Goal: Communication & Community: Answer question/provide support

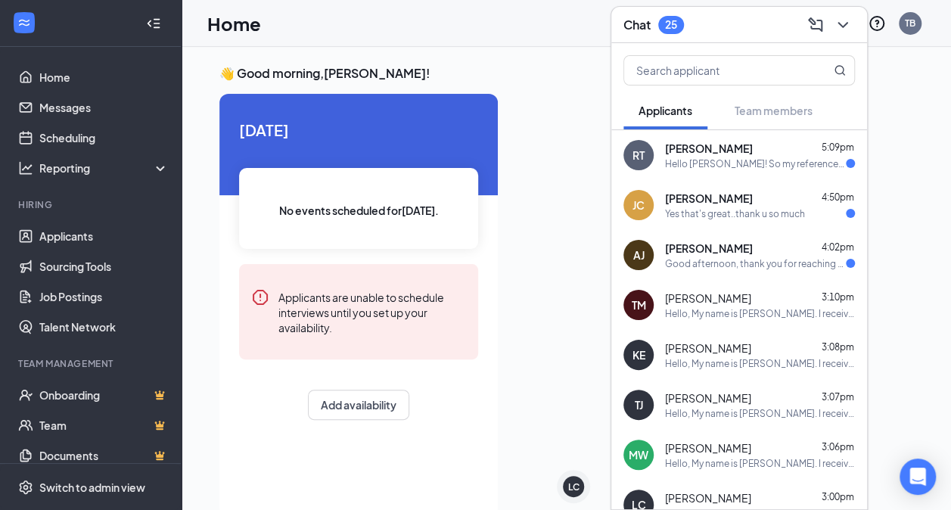
click at [704, 151] on span "[PERSON_NAME]" at bounding box center [709, 148] width 88 height 15
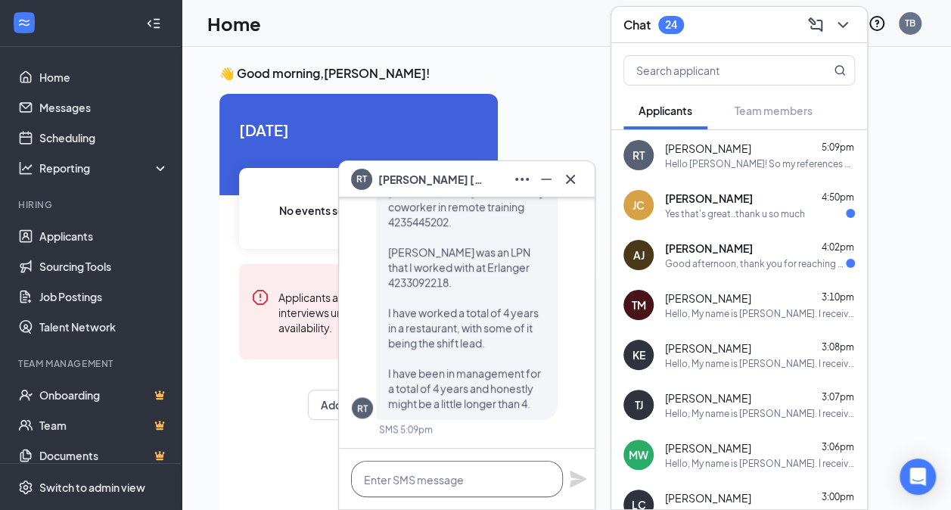
click at [385, 472] on textarea at bounding box center [457, 479] width 212 height 36
type textarea "When are you available to come in for an interview?"
click at [576, 472] on icon "Plane" at bounding box center [578, 471] width 17 height 17
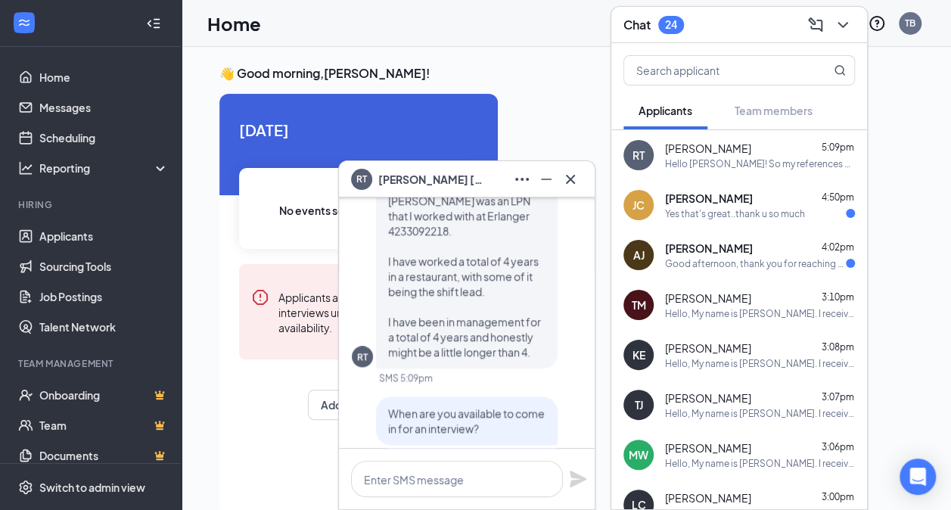
scroll to position [-127, 0]
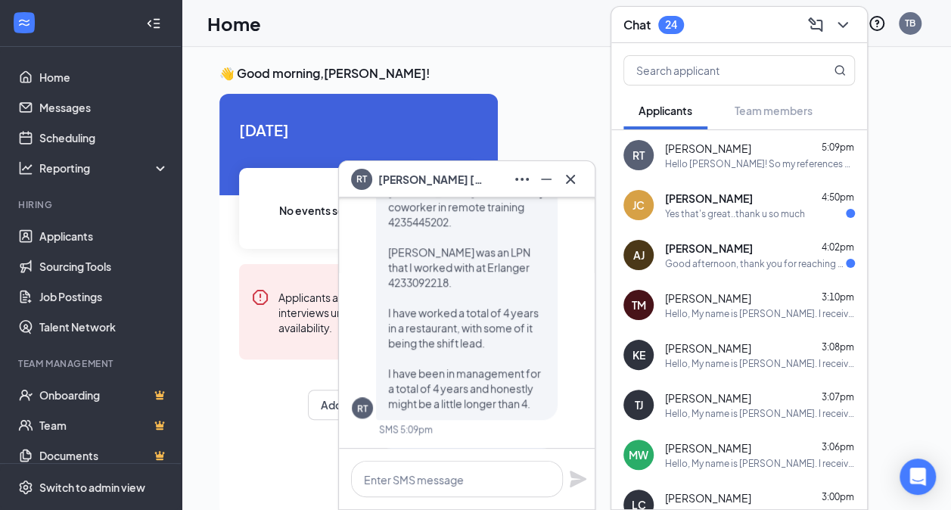
click at [789, 207] on div "Yes that's great..thank u so much" at bounding box center [735, 213] width 140 height 13
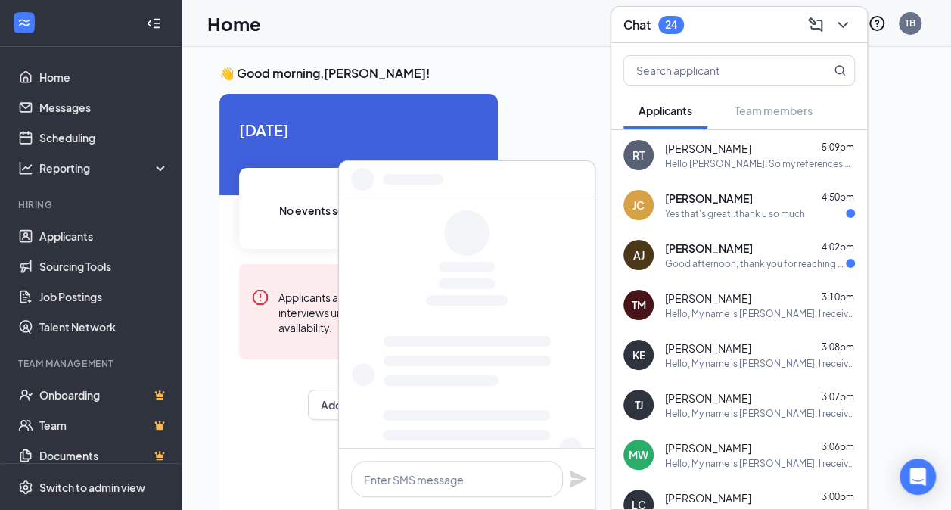
scroll to position [0, 0]
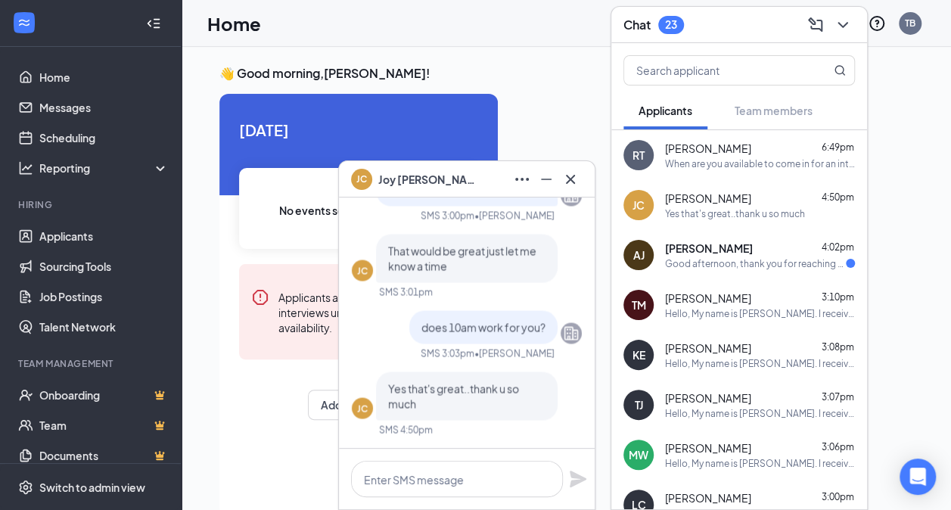
click at [701, 267] on div "Good afternoon, thank you for reaching out to me. I'd be happy to provide you w…" at bounding box center [755, 263] width 181 height 13
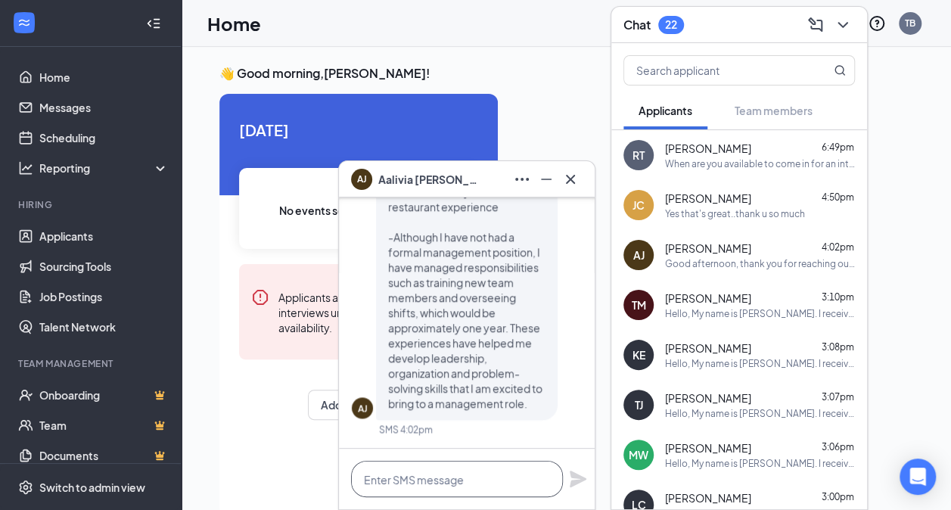
click at [400, 487] on textarea at bounding box center [457, 479] width 212 height 36
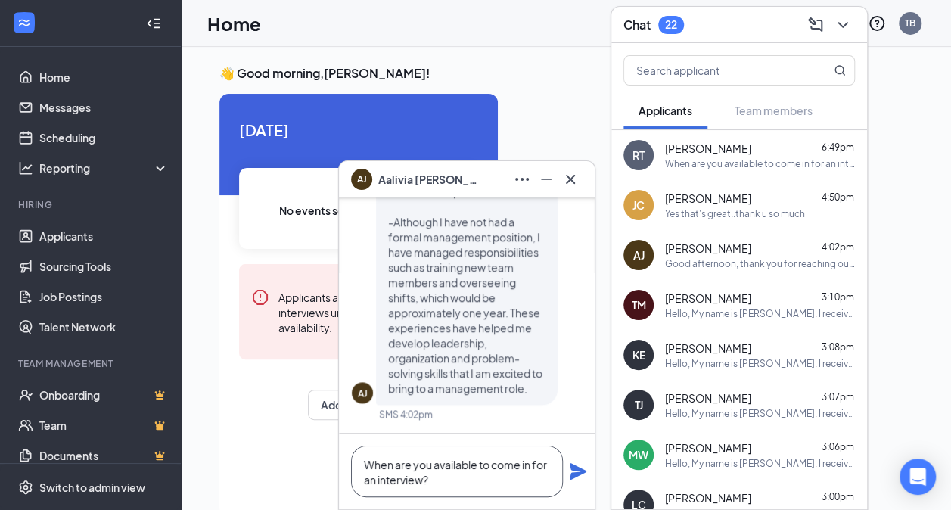
type textarea "When are you available to come in for an interview?"
click at [568, 468] on div "When are you available to come in for an interview?" at bounding box center [467, 472] width 256 height 76
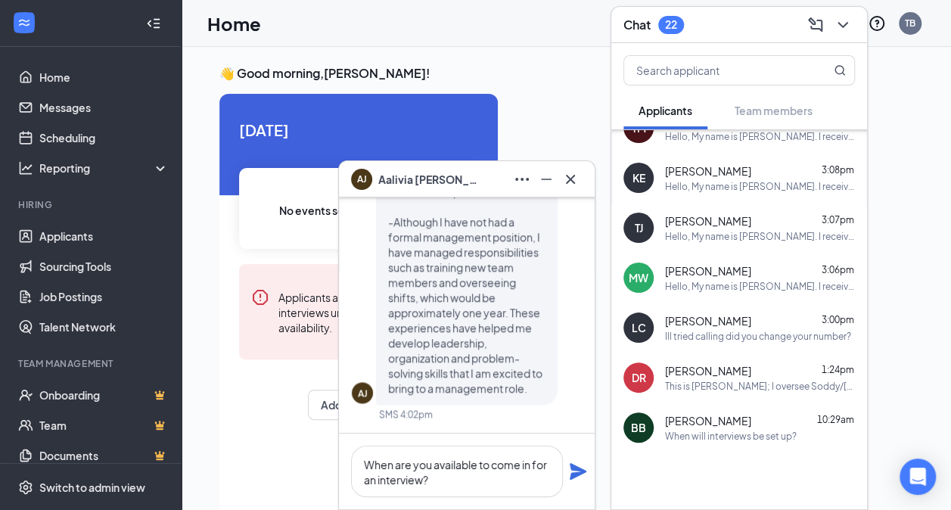
scroll to position [195, 0]
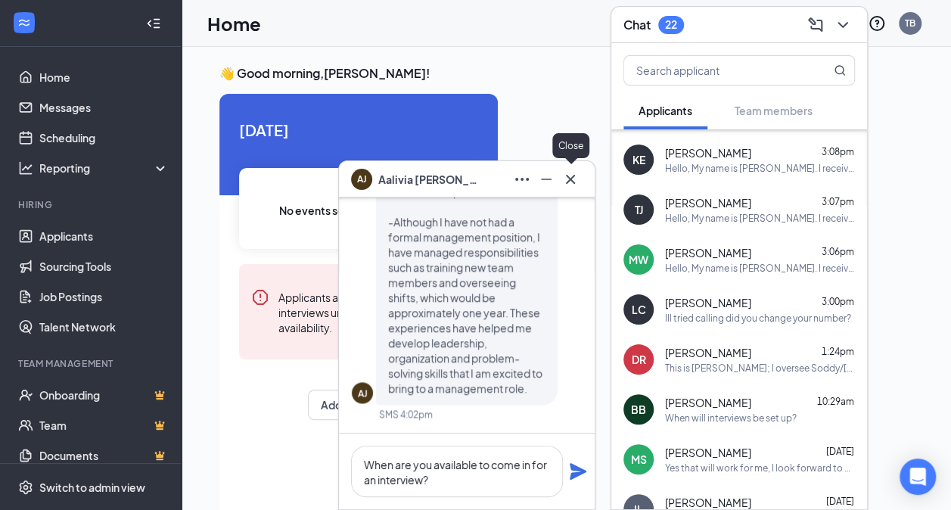
click at [577, 185] on icon "Cross" at bounding box center [570, 179] width 18 height 18
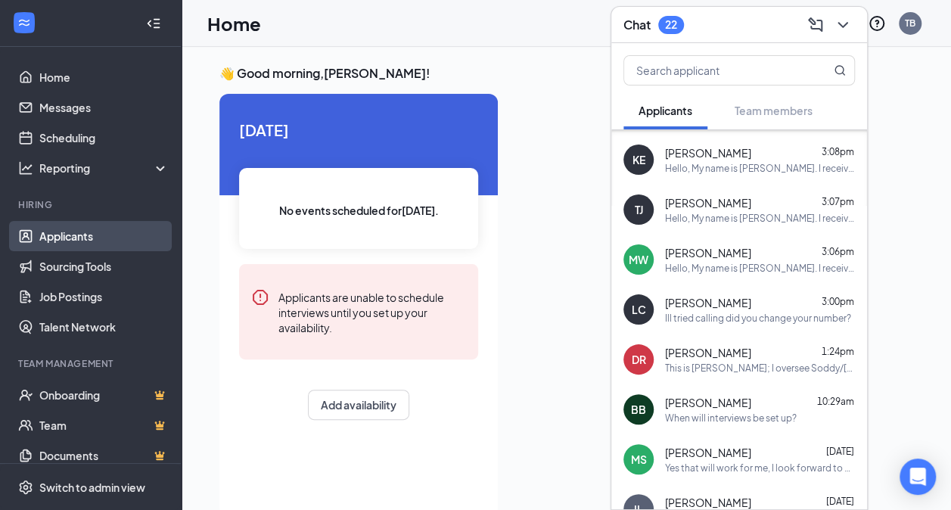
click at [89, 233] on link "Applicants" at bounding box center [103, 236] width 129 height 30
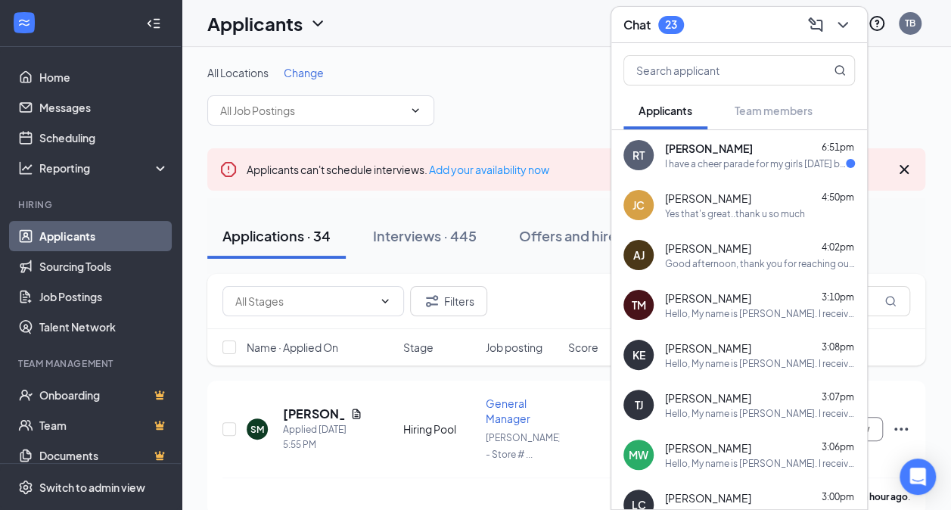
click at [746, 160] on div "I have a cheer parade for my girls [DATE] but I can make it [DATE] afternoon an…" at bounding box center [755, 163] width 181 height 13
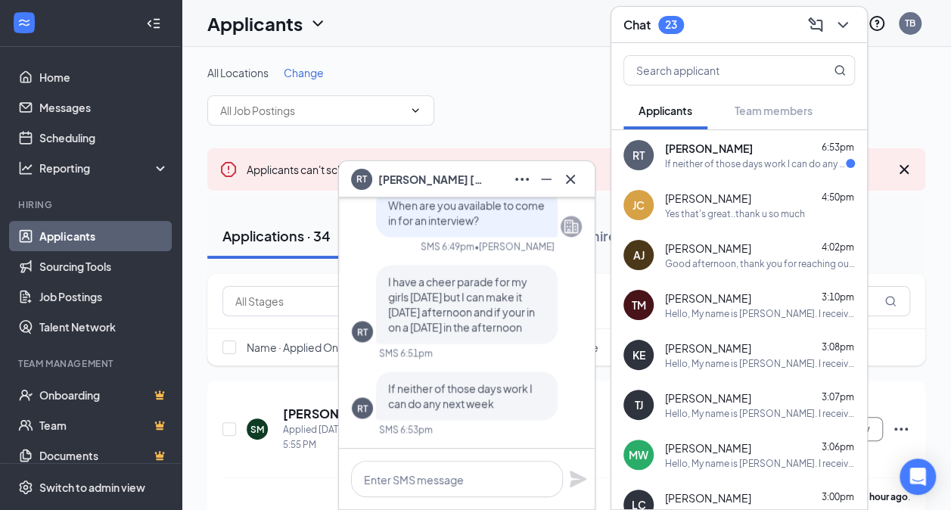
click at [760, 148] on div "[PERSON_NAME] 6:53pm" at bounding box center [760, 148] width 190 height 15
click at [389, 490] on textarea at bounding box center [457, 479] width 212 height 36
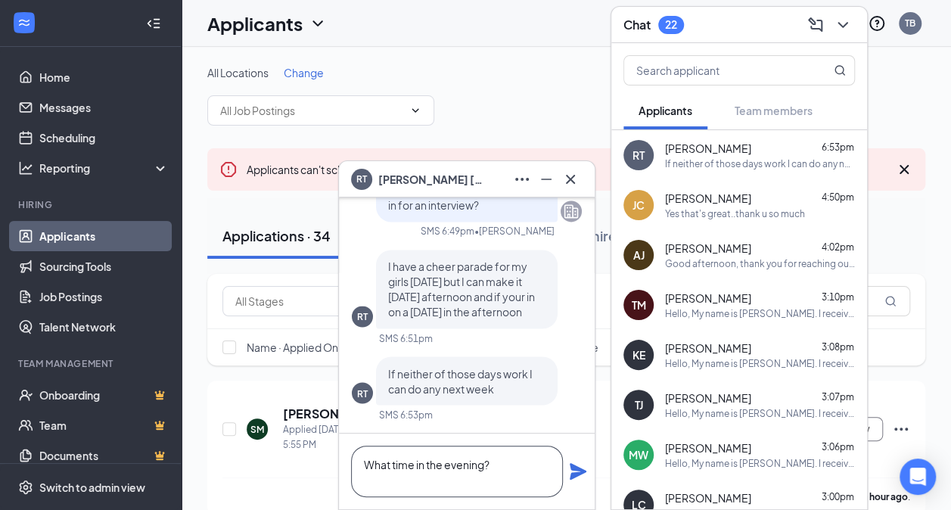
type textarea "What time in the evening?"
click at [573, 474] on icon "Plane" at bounding box center [578, 471] width 17 height 17
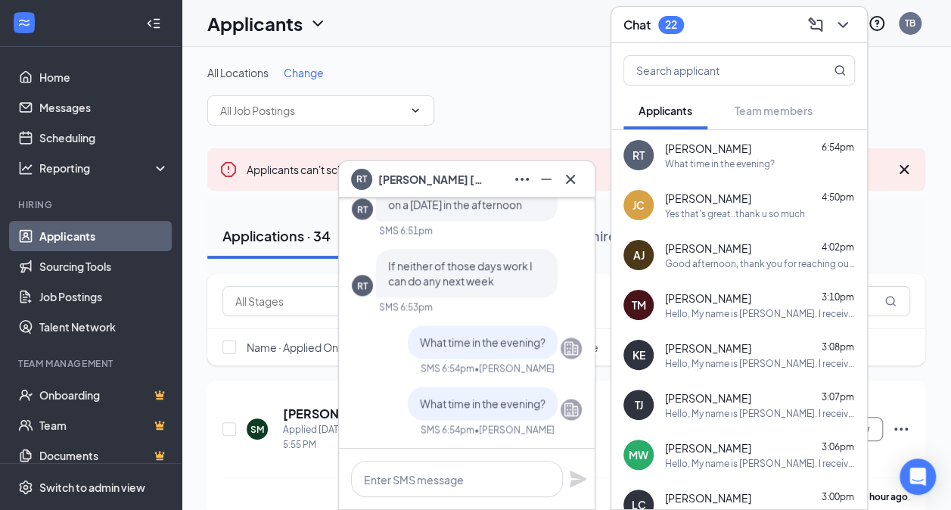
click at [786, 253] on div "[PERSON_NAME] 4:02pm" at bounding box center [760, 248] width 190 height 15
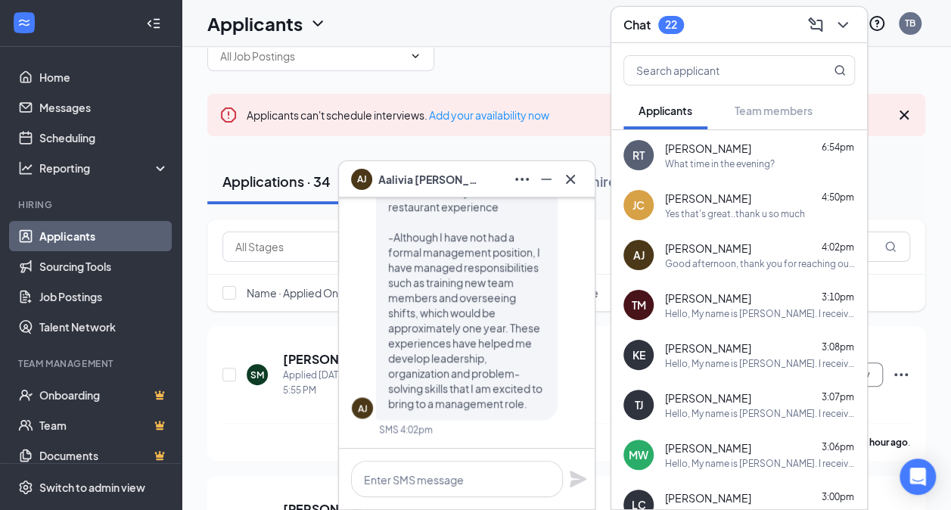
scroll to position [76, 0]
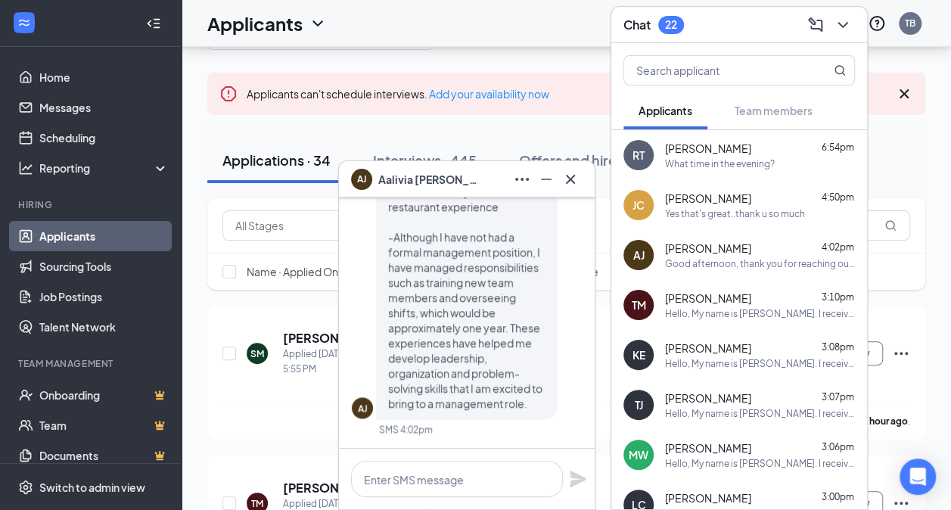
click at [742, 274] on div "[PERSON_NAME] Aalivia [PERSON_NAME] 4:02pm Good afternoon, thank you for reachi…" at bounding box center [739, 255] width 256 height 50
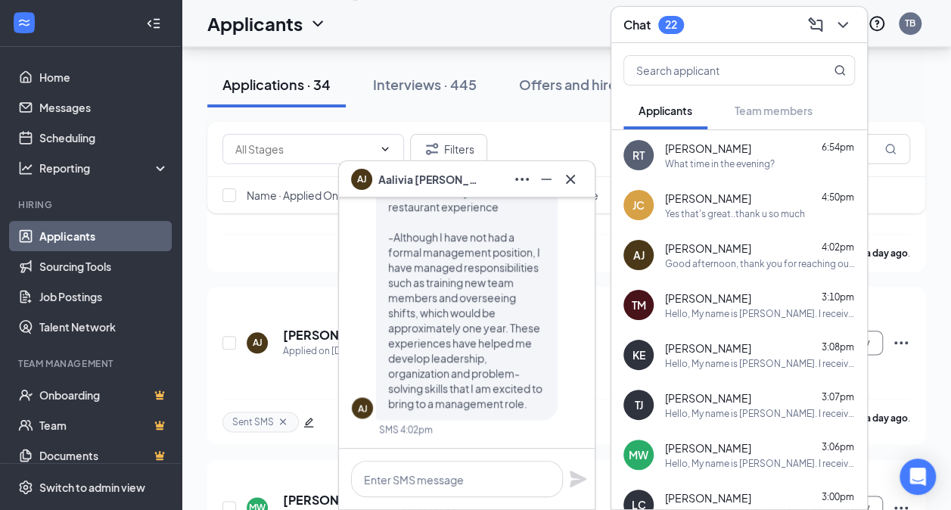
scroll to position [757, 0]
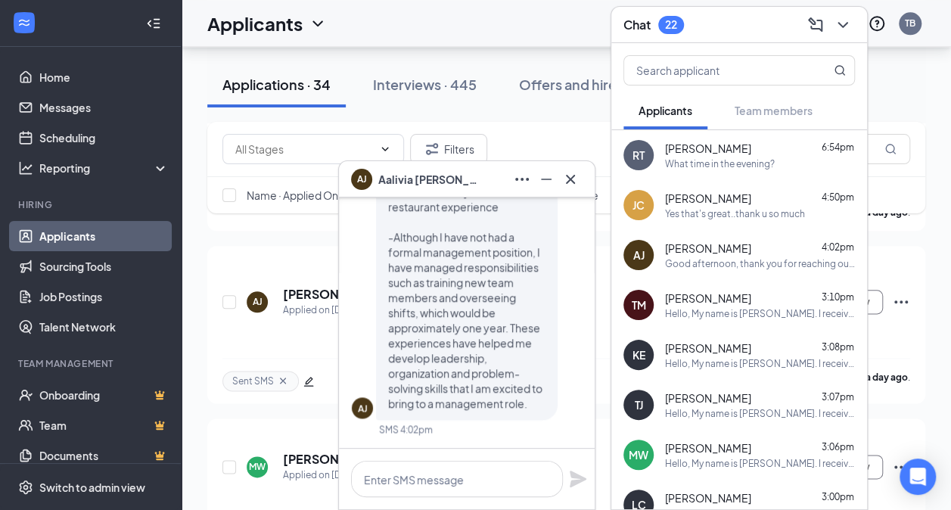
click at [742, 169] on div "RT [PERSON_NAME] 6:54pm What time in the evening?" at bounding box center [739, 155] width 256 height 50
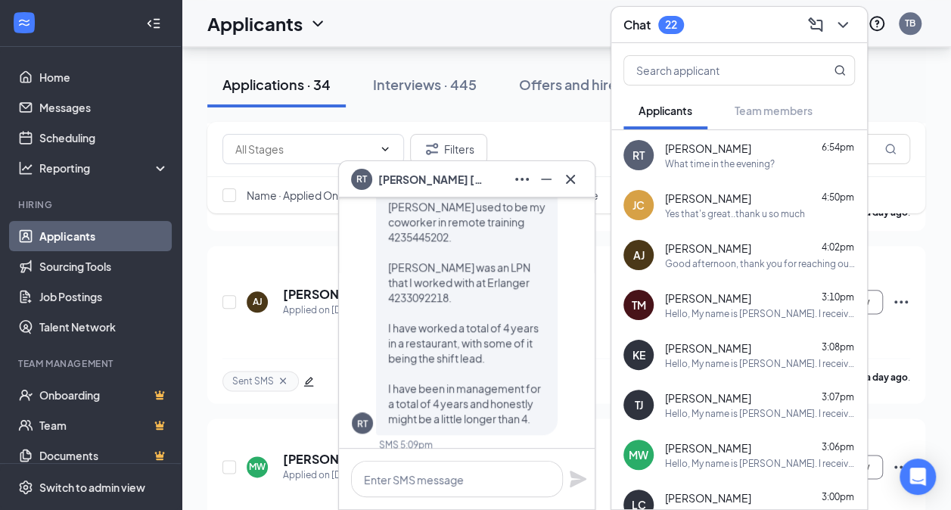
click at [740, 151] on span "[PERSON_NAME]" at bounding box center [708, 148] width 86 height 15
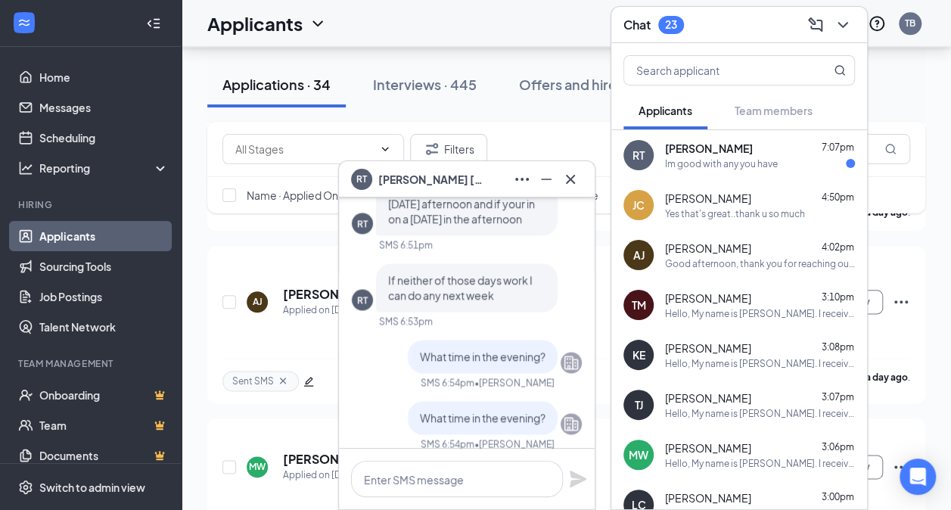
scroll to position [-136, 0]
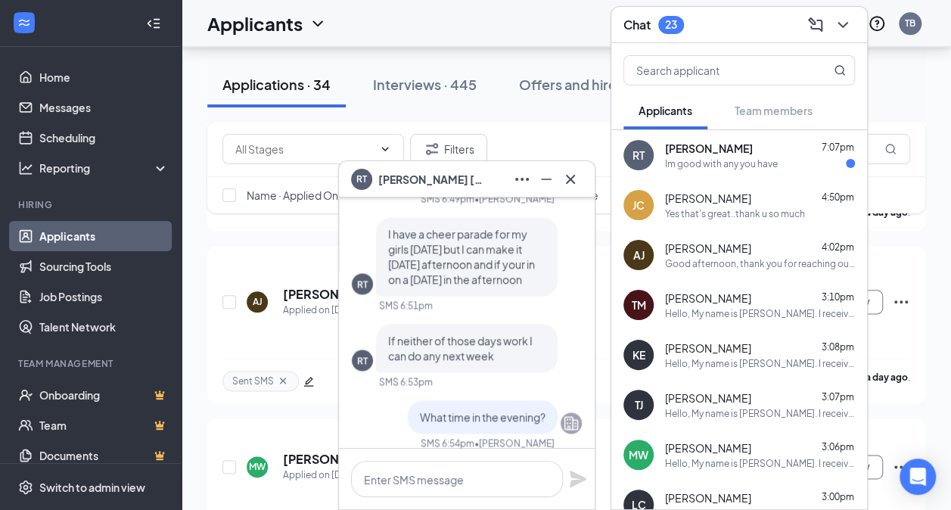
click at [710, 153] on span "[PERSON_NAME]" at bounding box center [709, 148] width 88 height 15
click at [393, 463] on textarea at bounding box center [457, 479] width 212 height 36
type textarea "2pm?"
click at [585, 479] on icon "Plane" at bounding box center [578, 479] width 17 height 17
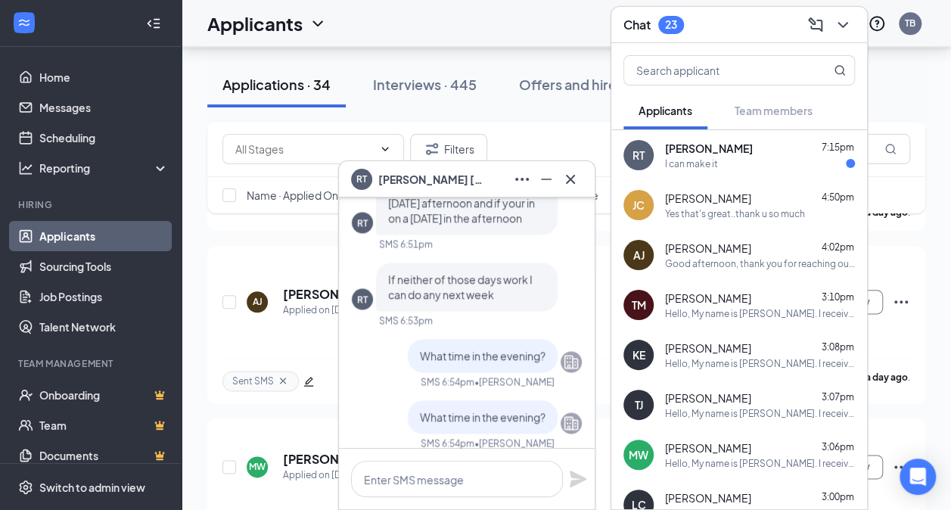
scroll to position [-320, 0]
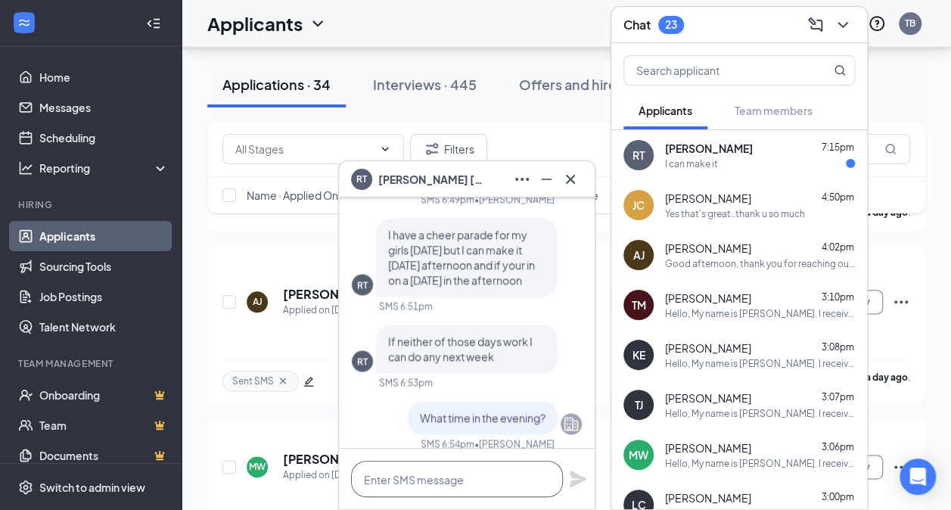
click at [492, 480] on textarea at bounding box center [457, 479] width 212 height 36
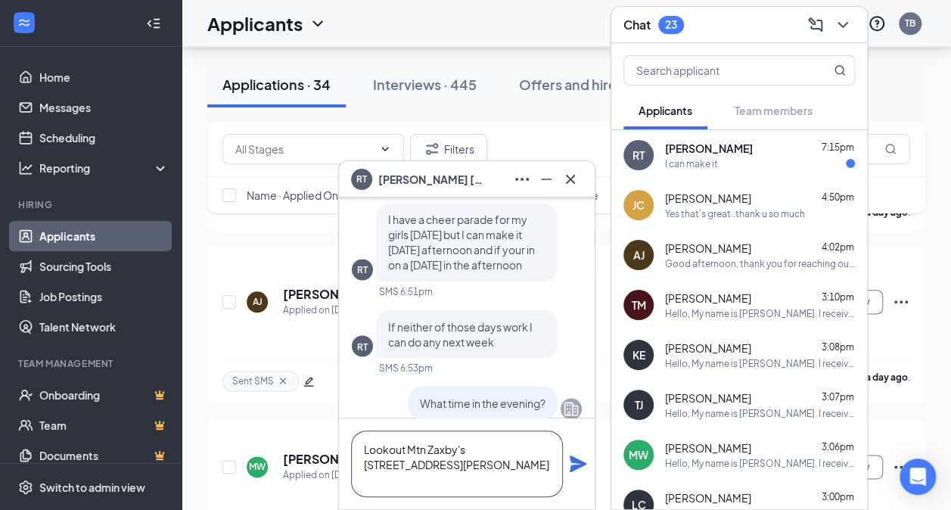
scroll to position [-350, 0]
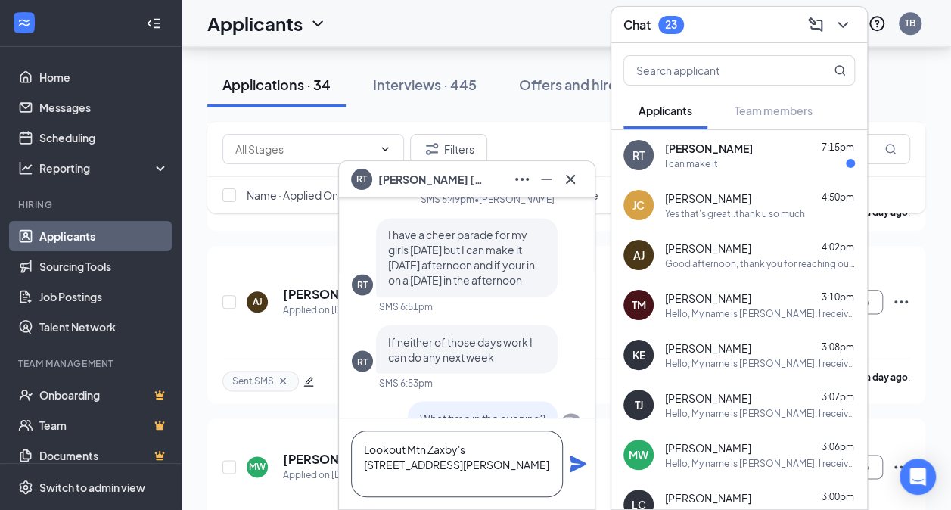
type textarea "Lookout Mtn Zaxby's [STREET_ADDRESS][PERSON_NAME]"
click at [579, 466] on icon "Plane" at bounding box center [578, 463] width 17 height 17
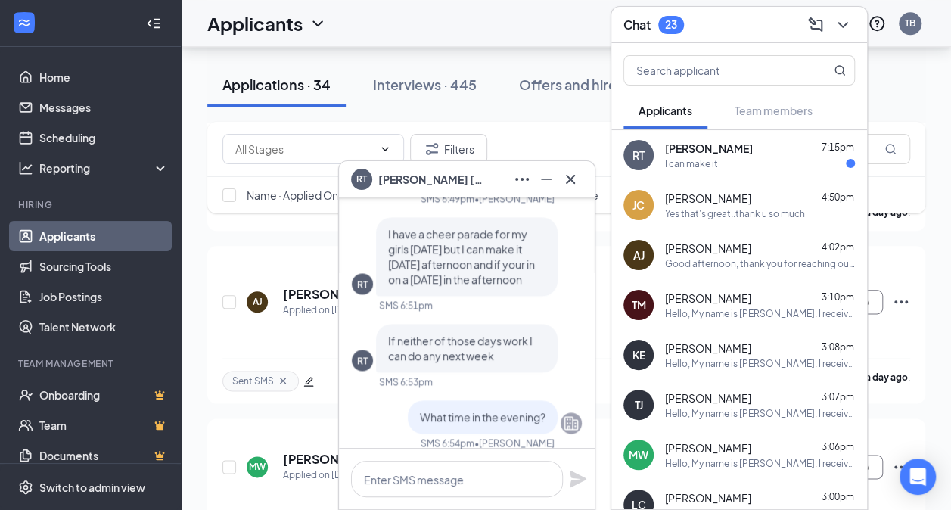
scroll to position [-503, 0]
click at [571, 182] on icon "Cross" at bounding box center [570, 179] width 18 height 18
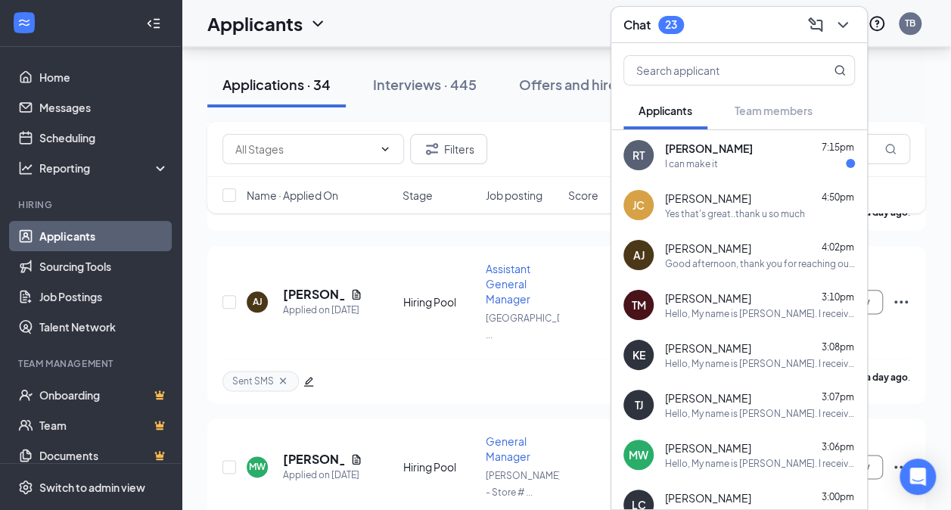
click at [716, 25] on div "Chat 23" at bounding box center [739, 24] width 232 height 23
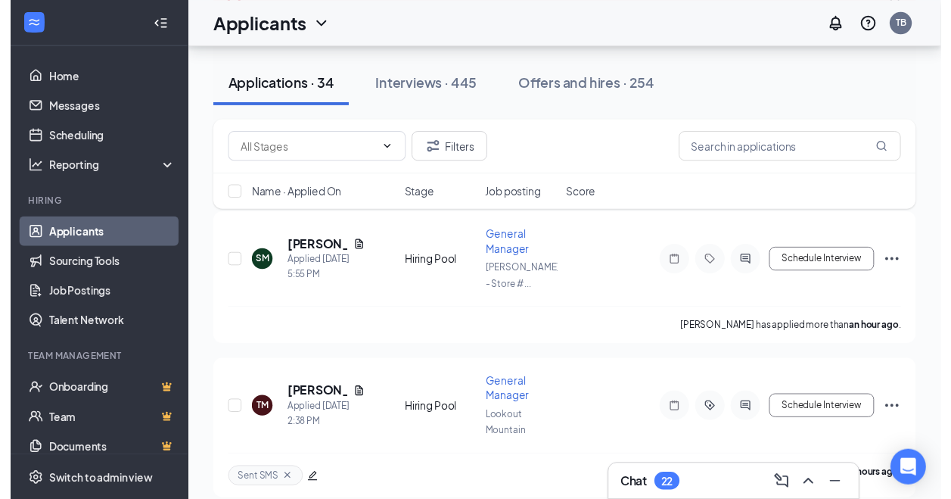
scroll to position [151, 0]
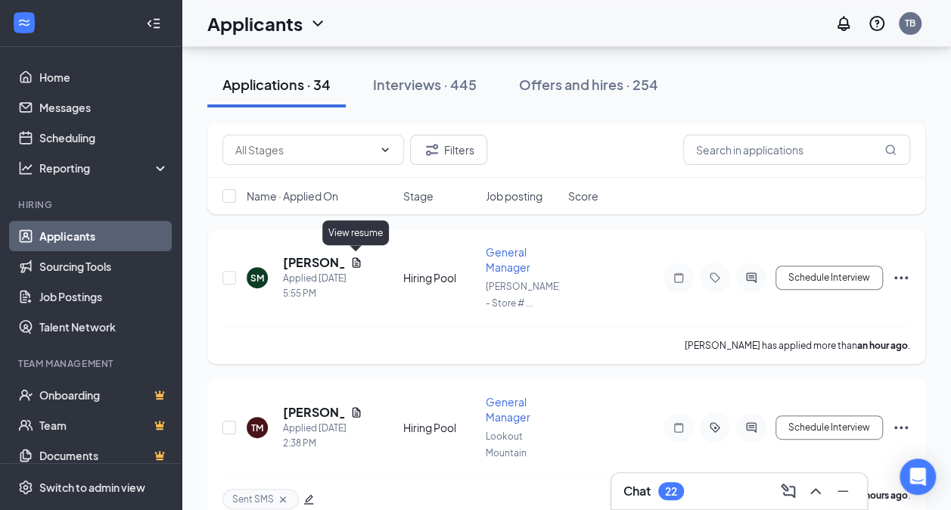
click at [356, 257] on icon "Document" at bounding box center [356, 262] width 12 height 12
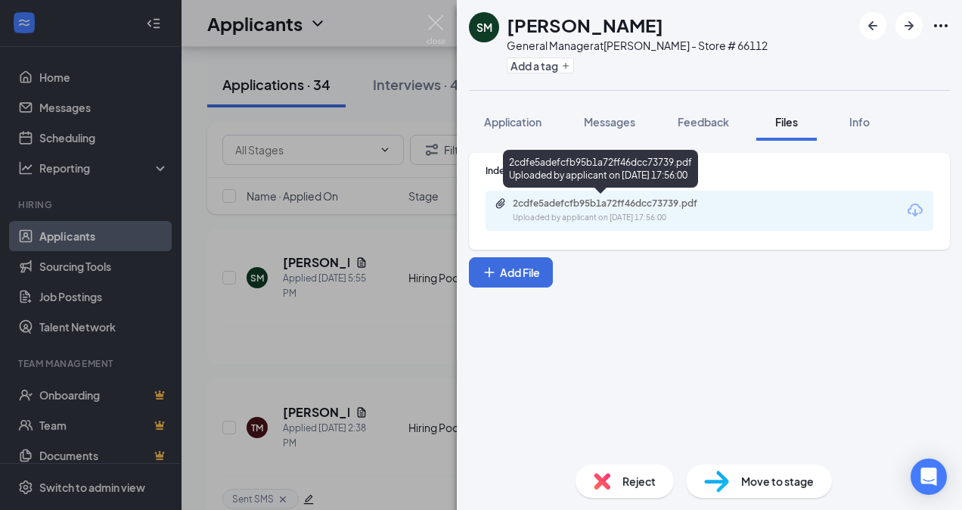
click at [574, 200] on div "2cdfe5adefcfb95b1a72ff46dcc73739.pdf" at bounding box center [619, 203] width 212 height 12
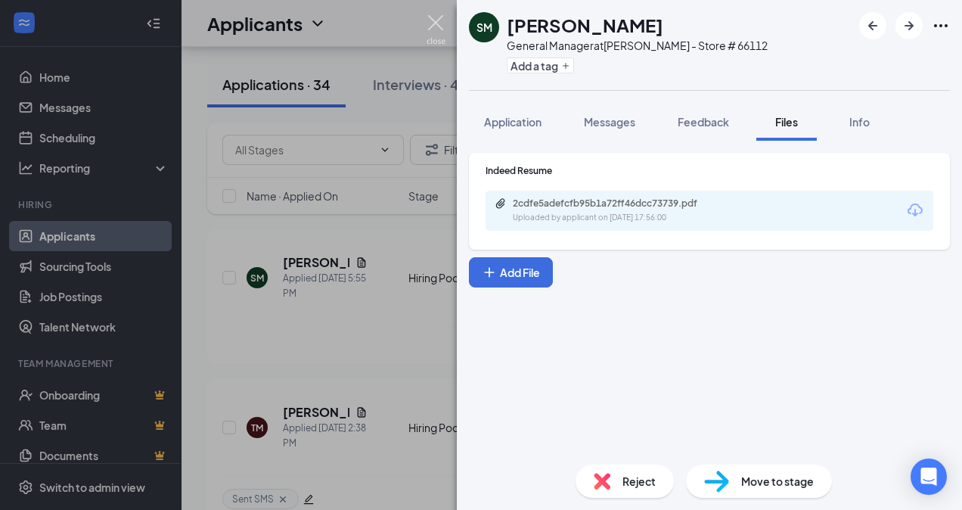
click at [444, 23] on img at bounding box center [436, 30] width 19 height 30
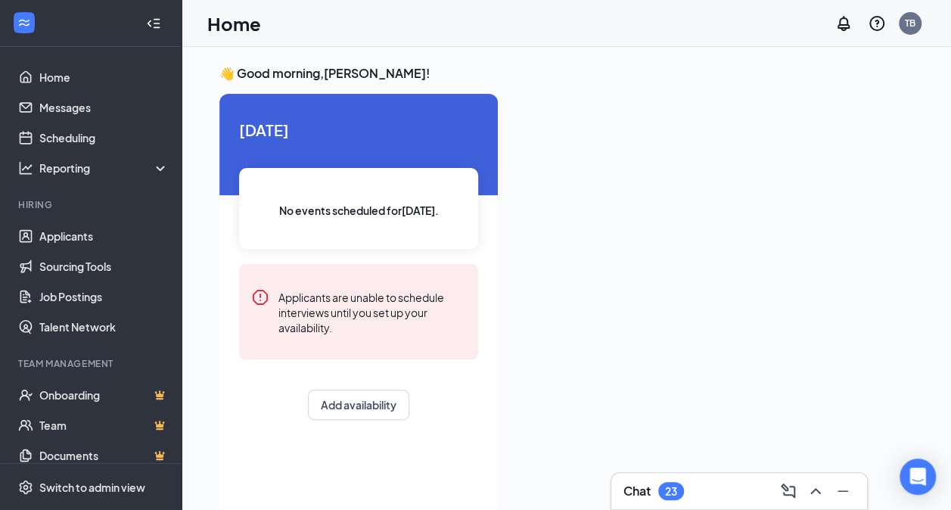
click at [723, 484] on div "Chat 23" at bounding box center [739, 491] width 232 height 24
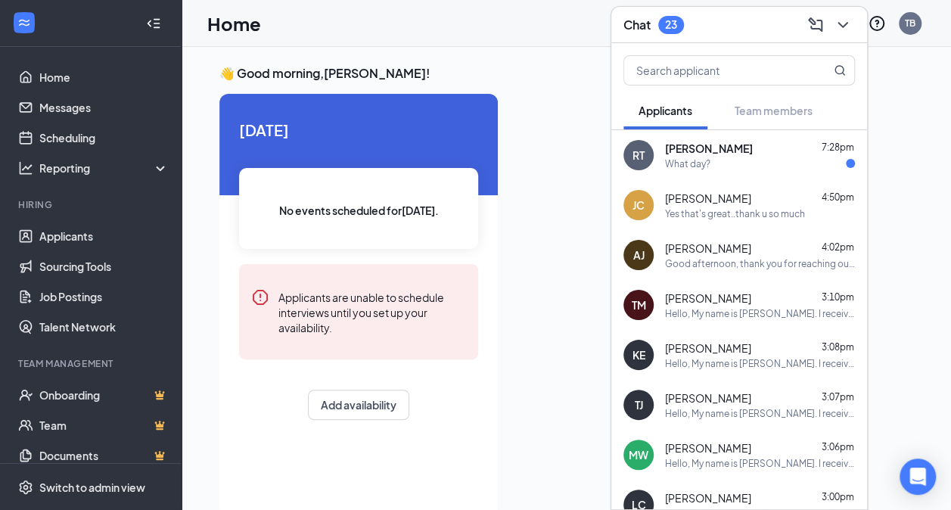
click at [691, 161] on div "What day?" at bounding box center [687, 163] width 45 height 13
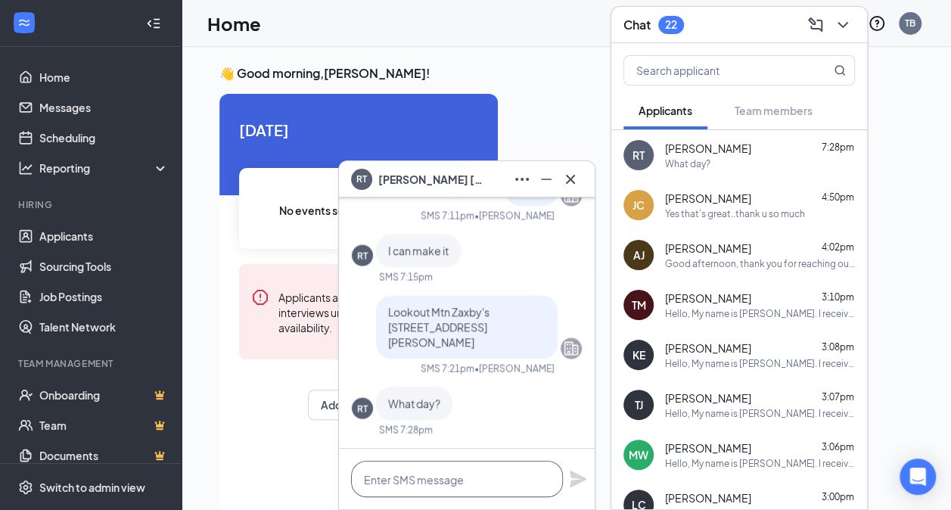
click at [424, 487] on textarea at bounding box center [457, 479] width 212 height 36
type textarea "[DATE]"
click at [575, 477] on icon "Plane" at bounding box center [578, 479] width 17 height 17
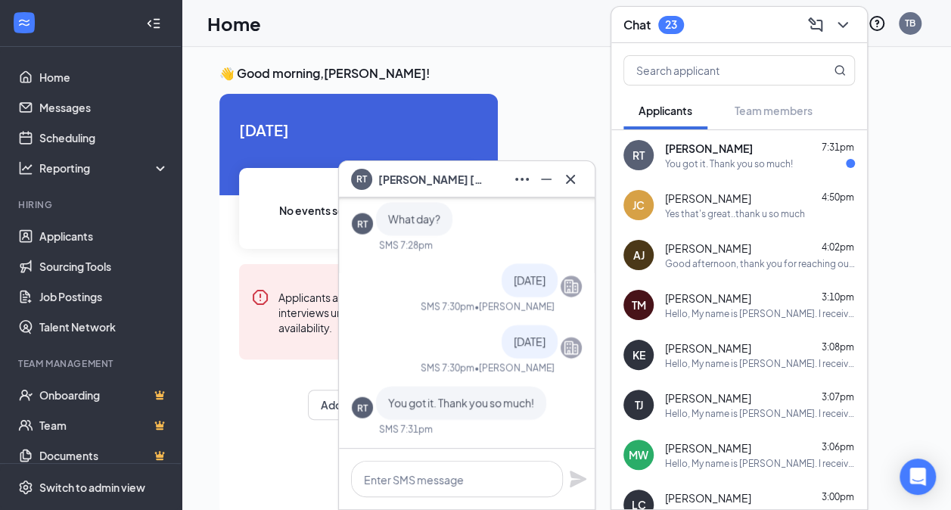
click at [716, 157] on div "You got it. Thank you so much!" at bounding box center [729, 163] width 128 height 13
click at [572, 179] on icon "Cross" at bounding box center [570, 179] width 18 height 18
